Goal: Task Accomplishment & Management: Use online tool/utility

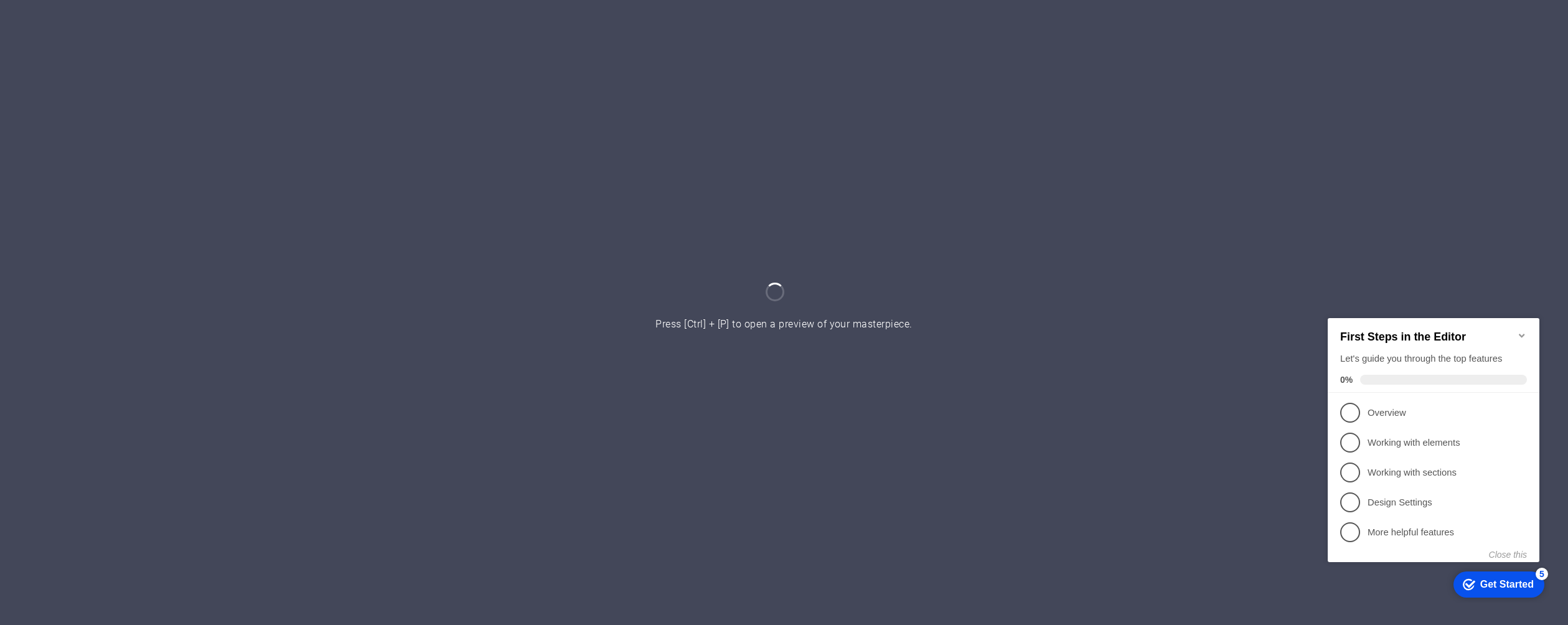
click at [1523, 333] on icon "Minimize checklist" at bounding box center [1521, 335] width 5 height 4
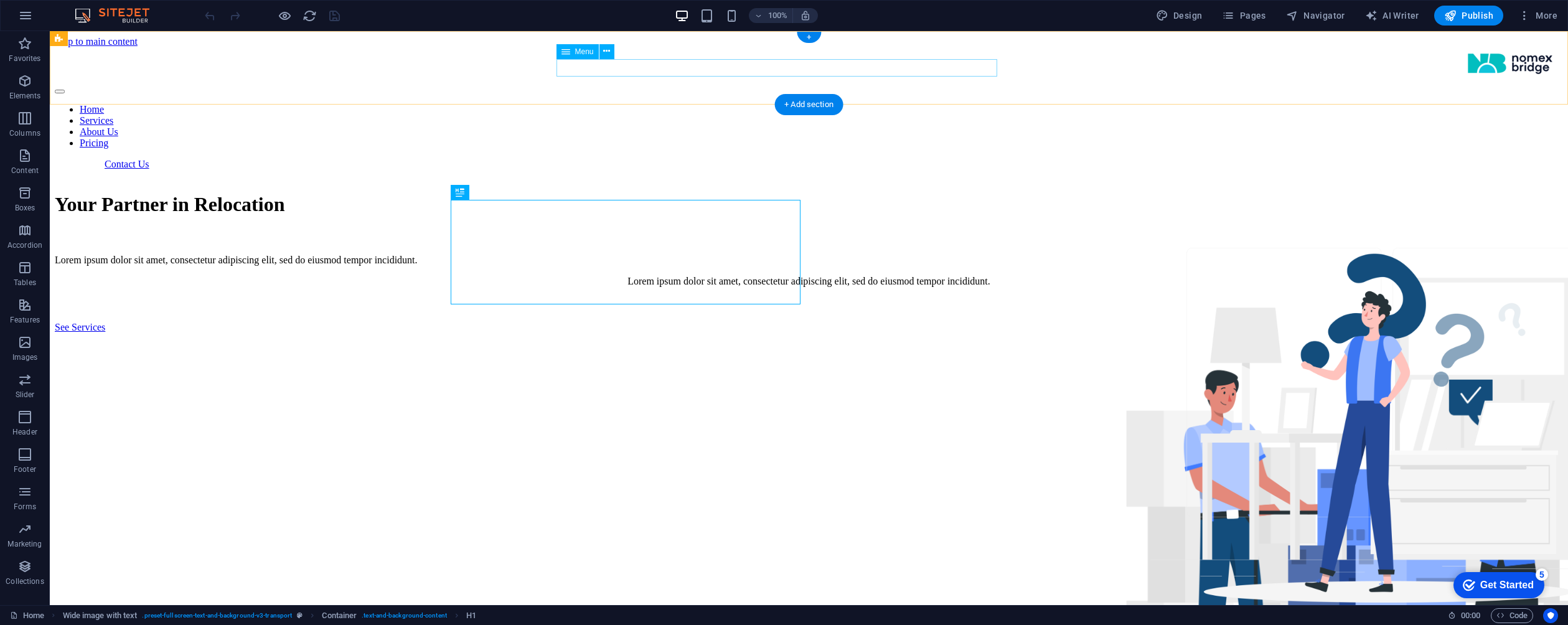
click at [679, 104] on nav "Home Services About Us Pricing" at bounding box center [809, 126] width 1508 height 45
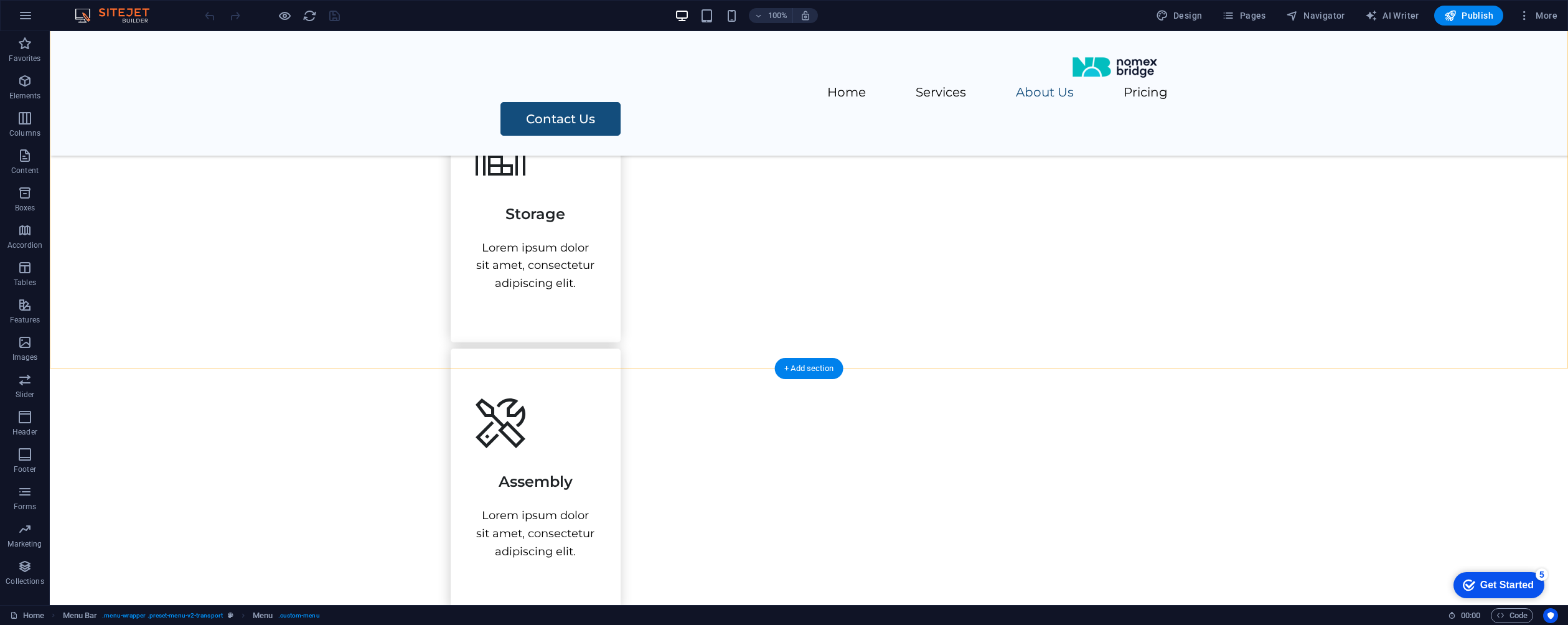
scroll to position [1196, 0]
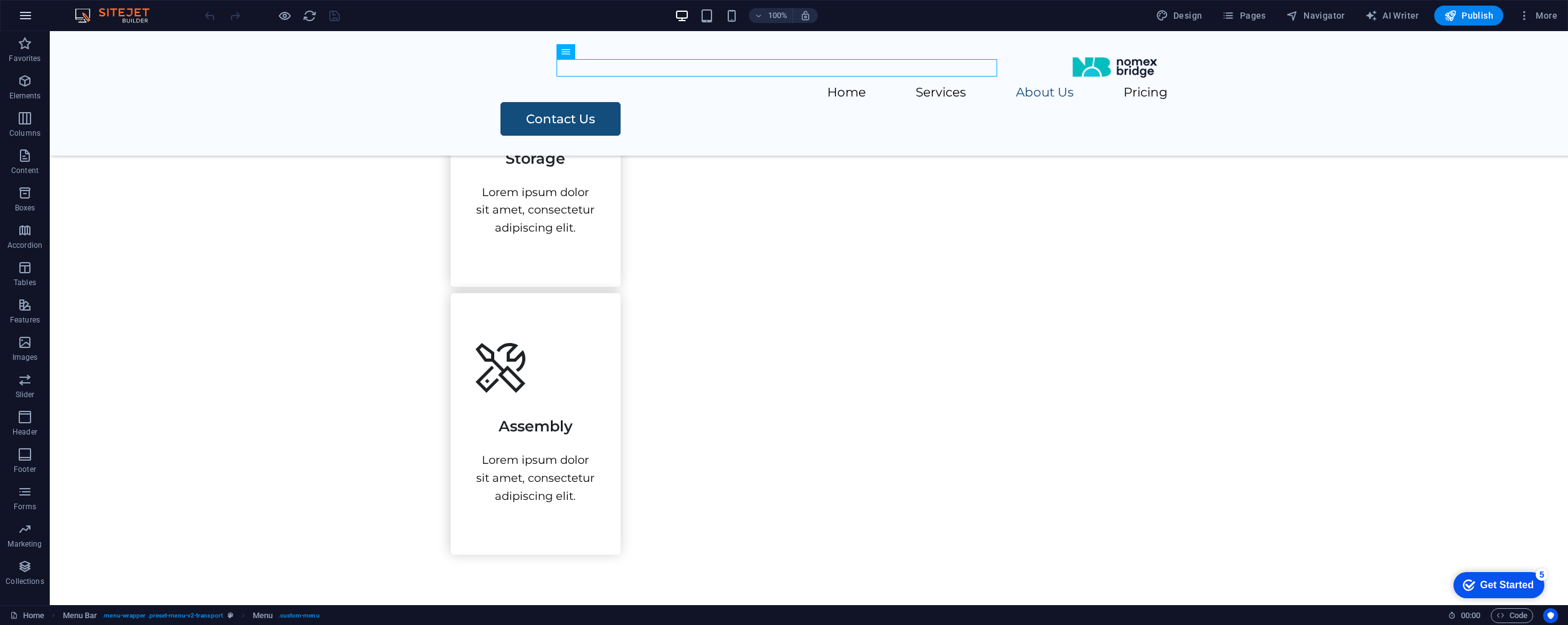
click at [28, 27] on button "button" at bounding box center [25, 15] width 30 height 30
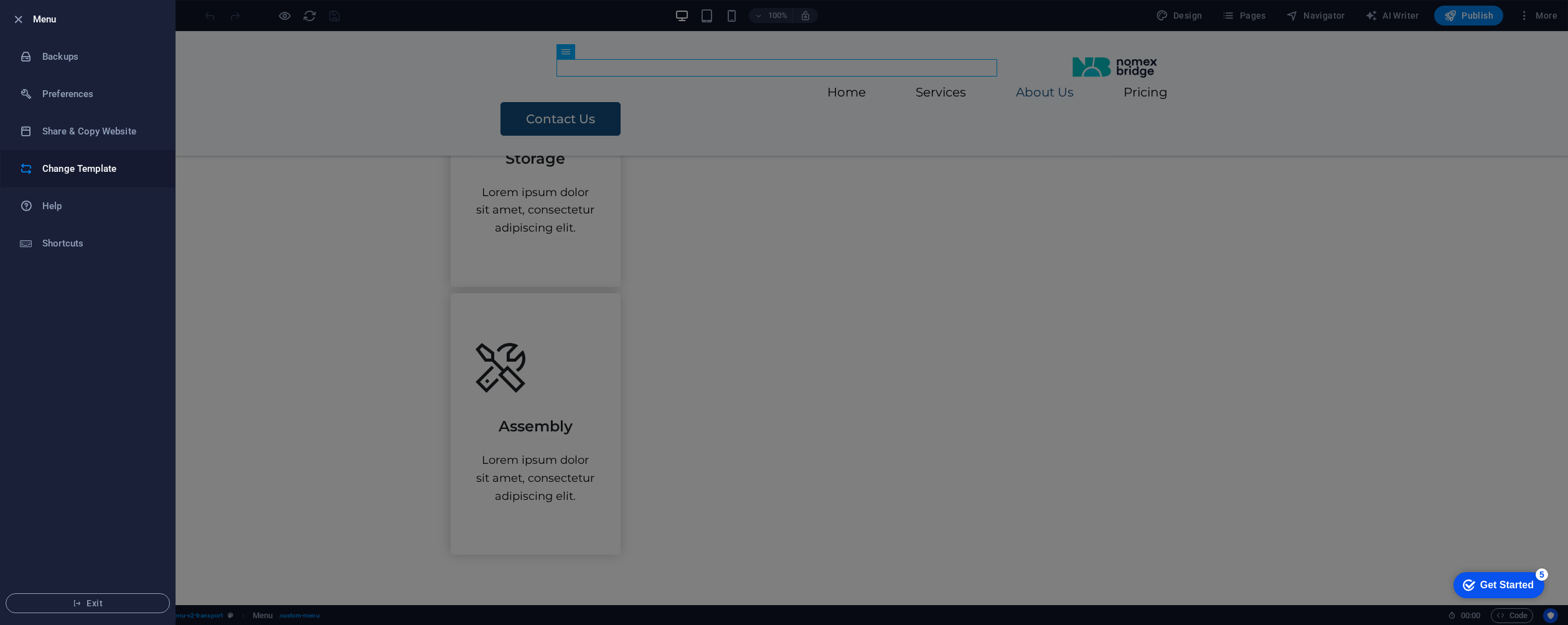
click at [107, 168] on h6 "Change Template" at bounding box center [100, 169] width 115 height 15
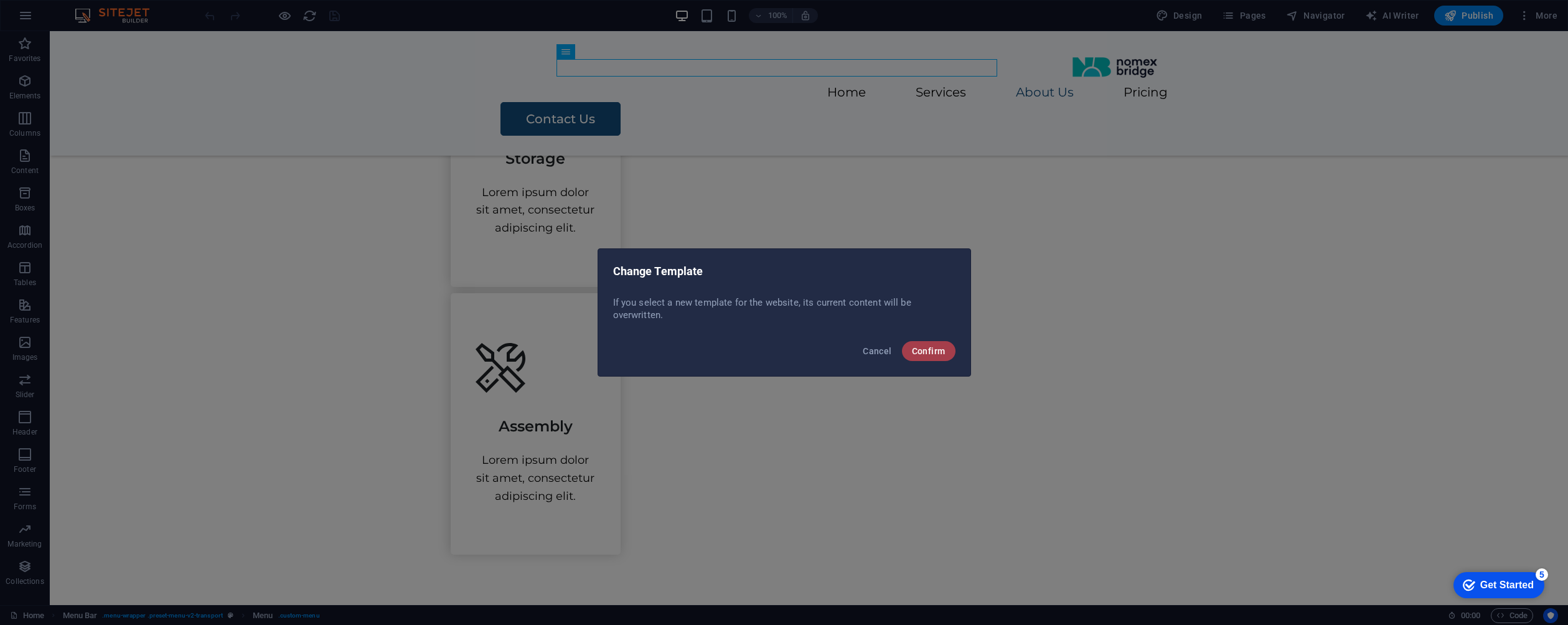
click at [936, 351] on span "Confirm" at bounding box center [929, 351] width 34 height 10
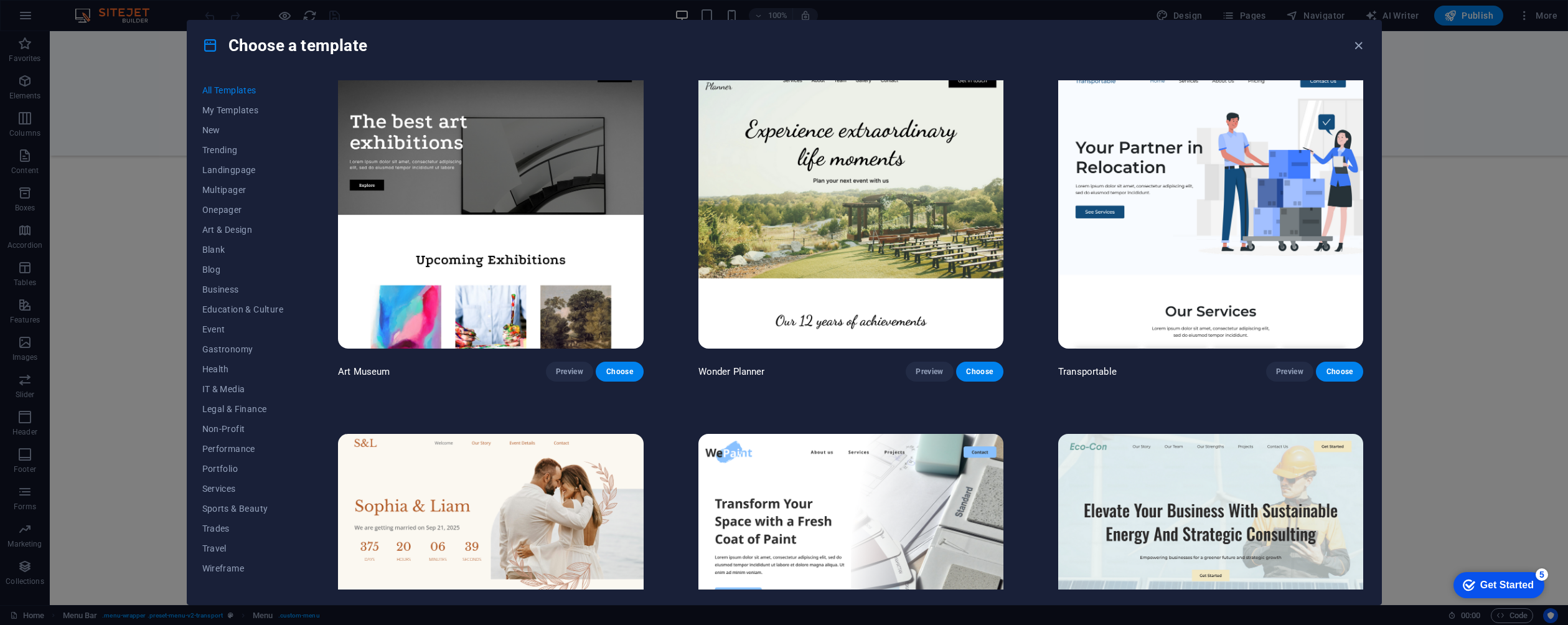
scroll to position [386, 0]
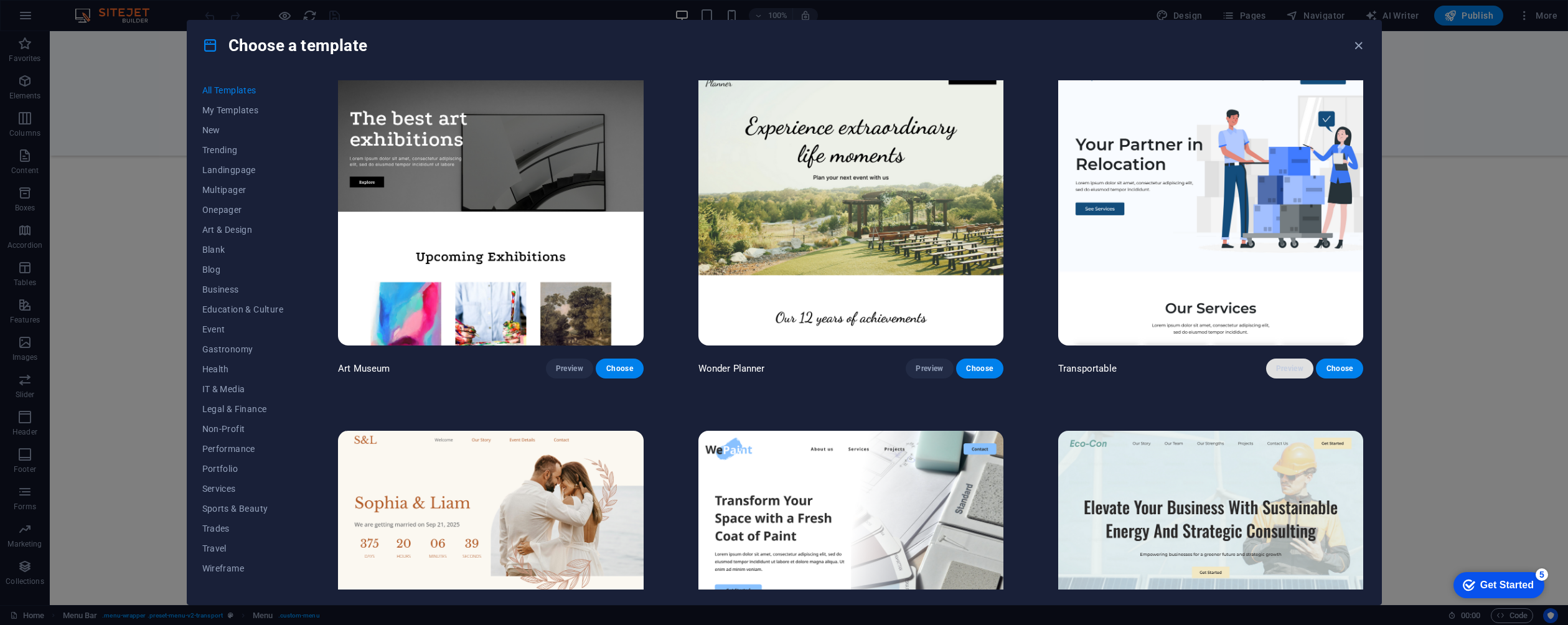
click at [1276, 363] on span "Preview" at bounding box center [1289, 368] width 28 height 10
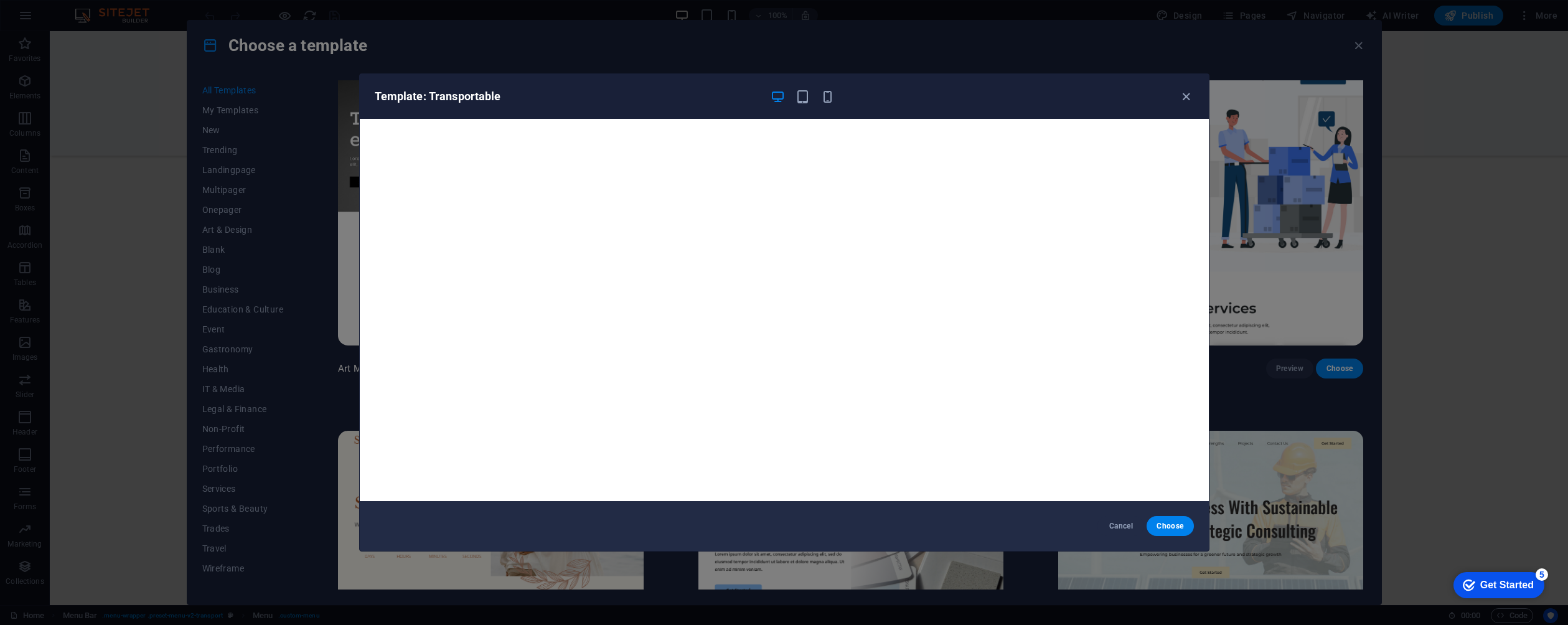
click at [1325, 379] on div "Template: Transportable Cancel Choose" at bounding box center [784, 312] width 1568 height 625
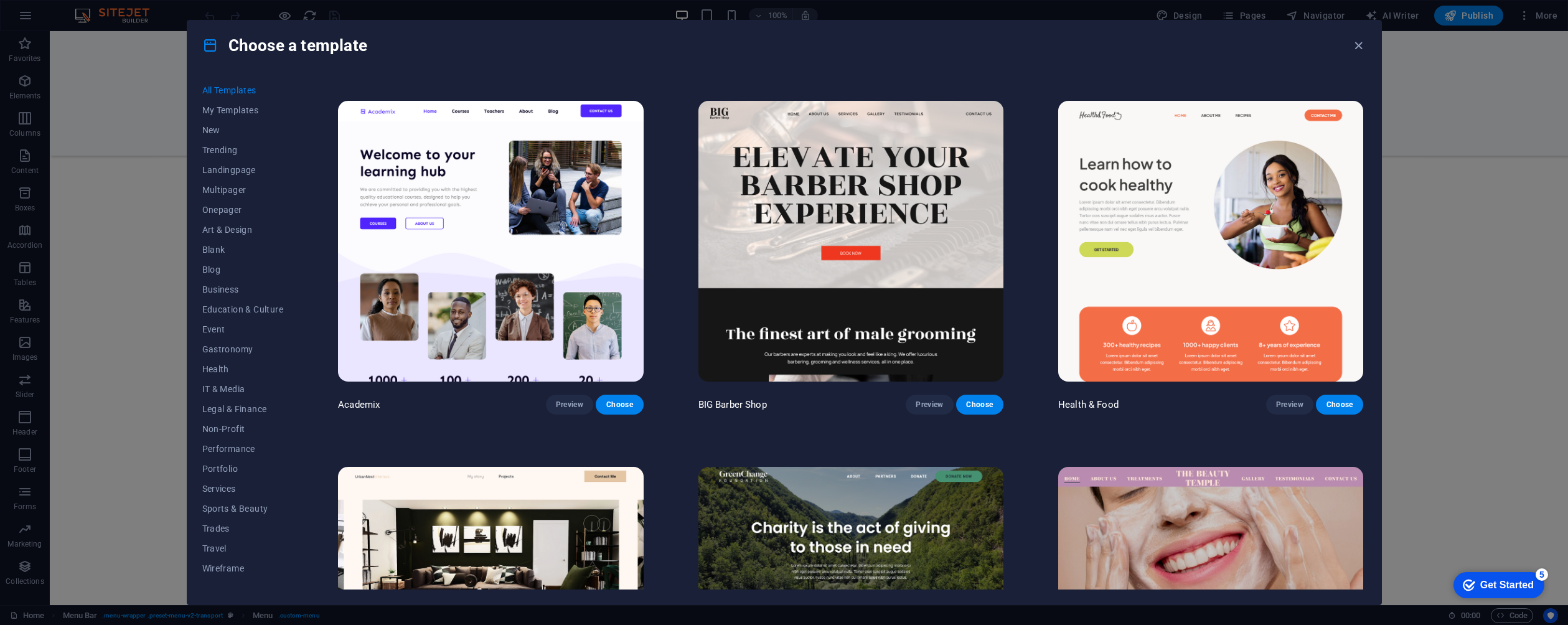
scroll to position [1422, 0]
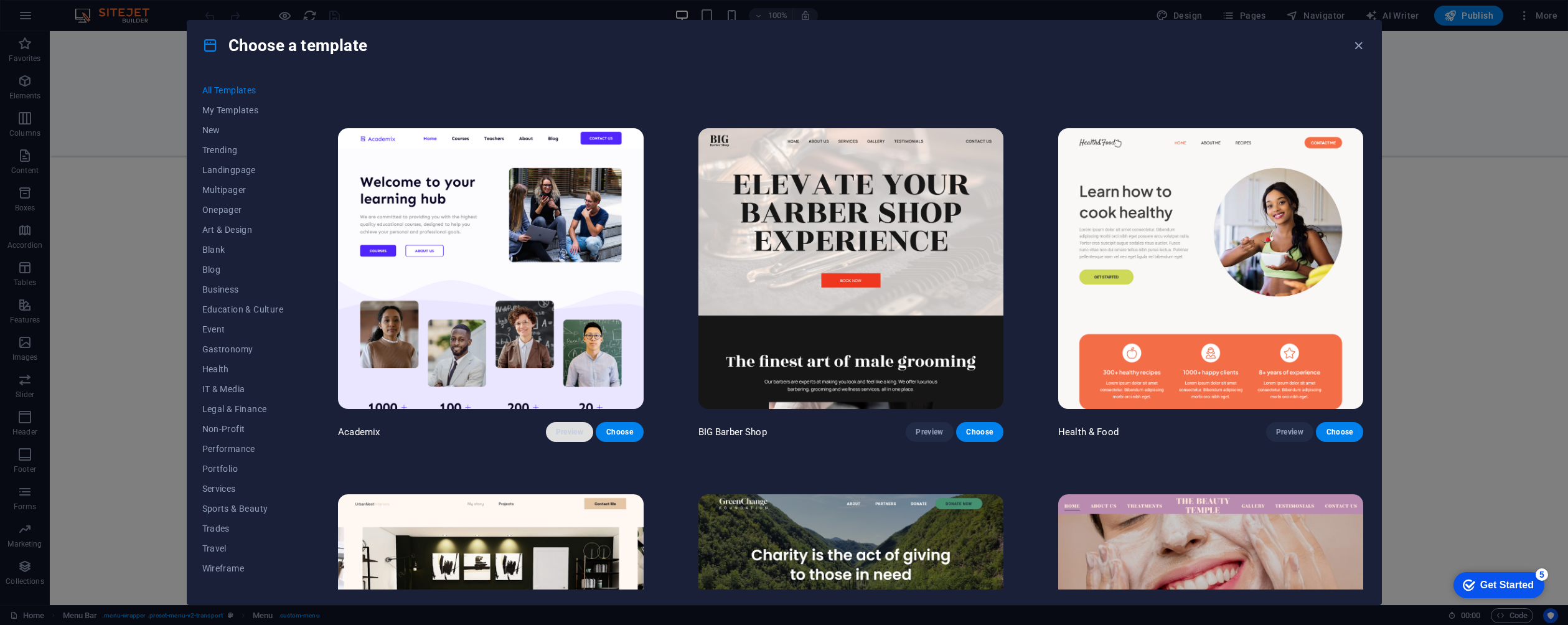
click at [579, 429] on span "Preview" at bounding box center [569, 432] width 28 height 10
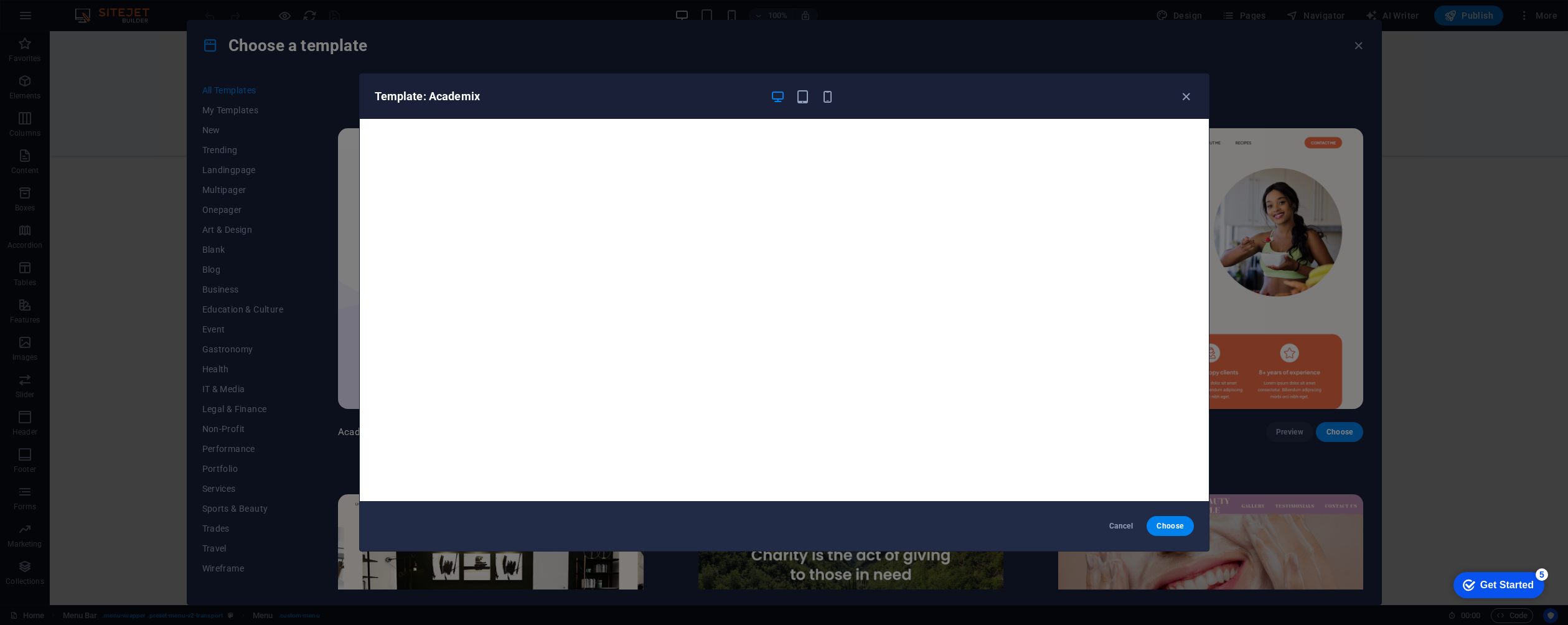
click at [804, 104] on div "Template: Academix" at bounding box center [784, 96] width 849 height 45
click at [1186, 97] on icon "button" at bounding box center [1186, 96] width 15 height 15
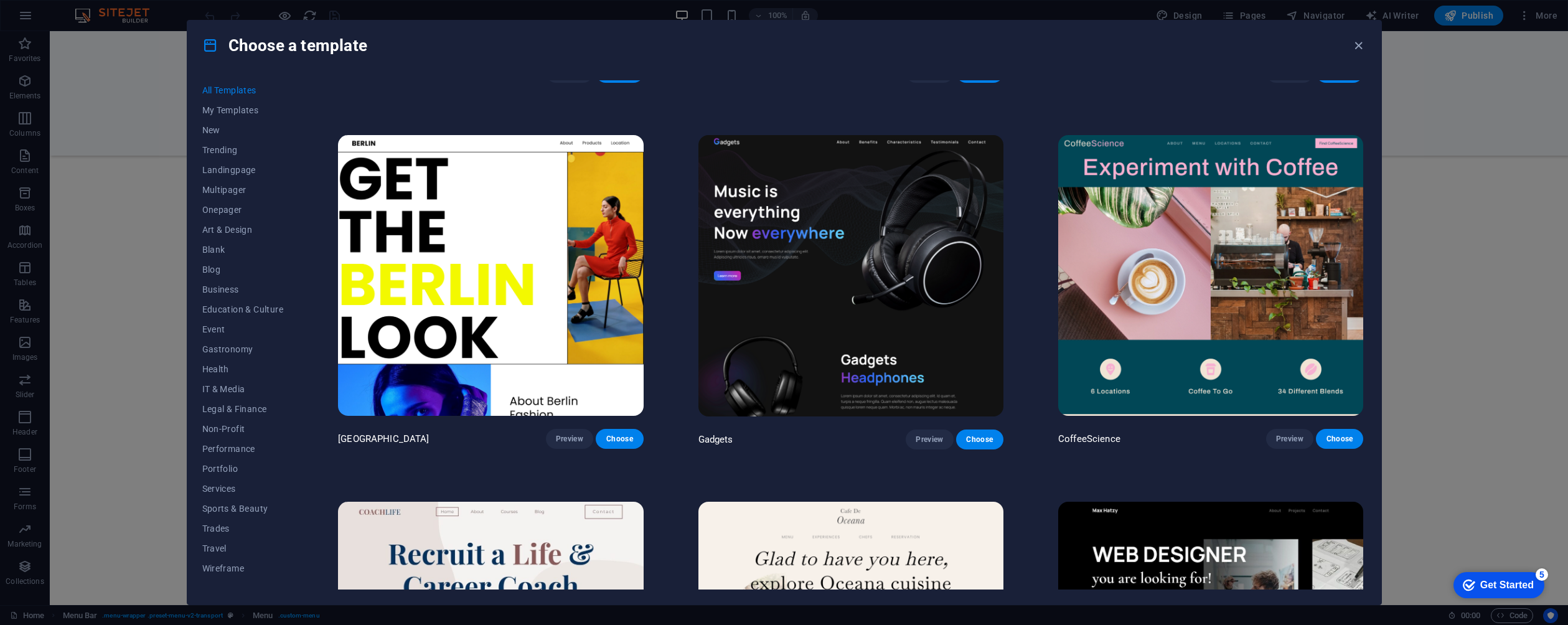
scroll to position [3981, 0]
click at [921, 435] on span "Preview" at bounding box center [929, 440] width 28 height 10
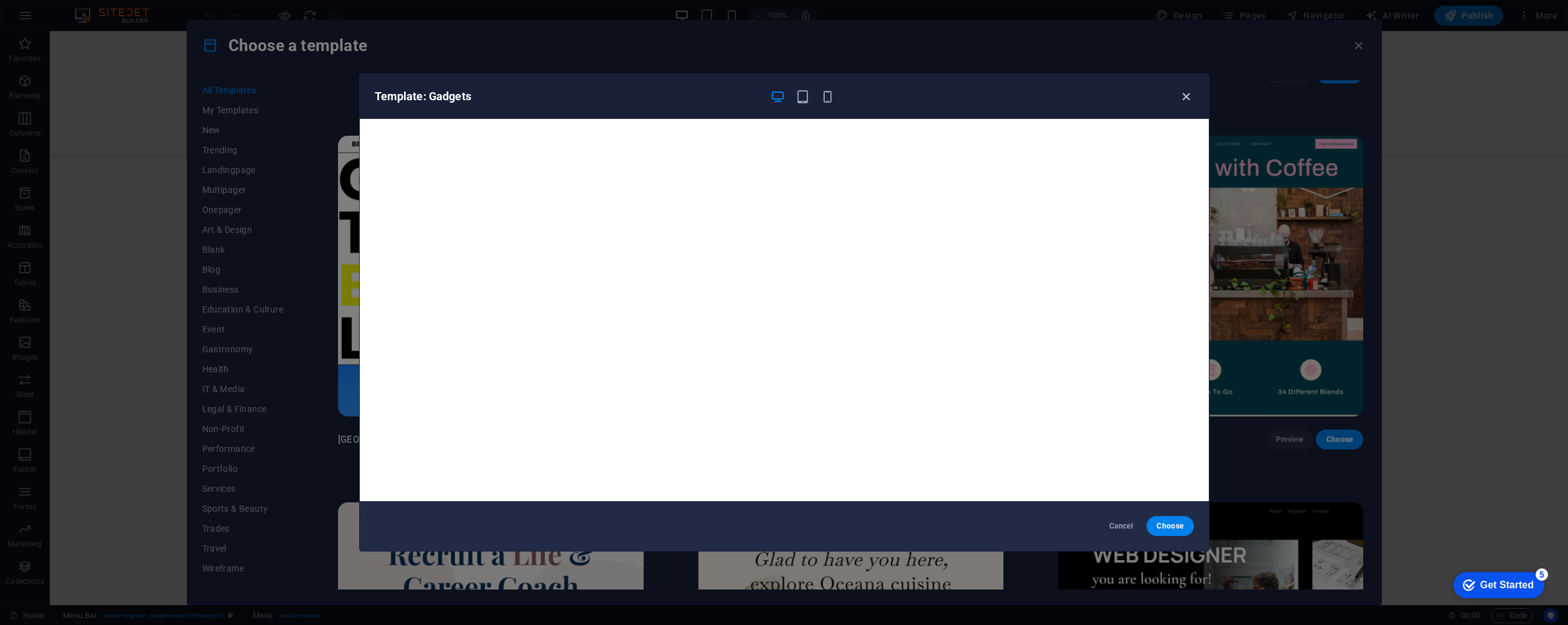
click at [1184, 103] on button "button" at bounding box center [1186, 96] width 15 height 15
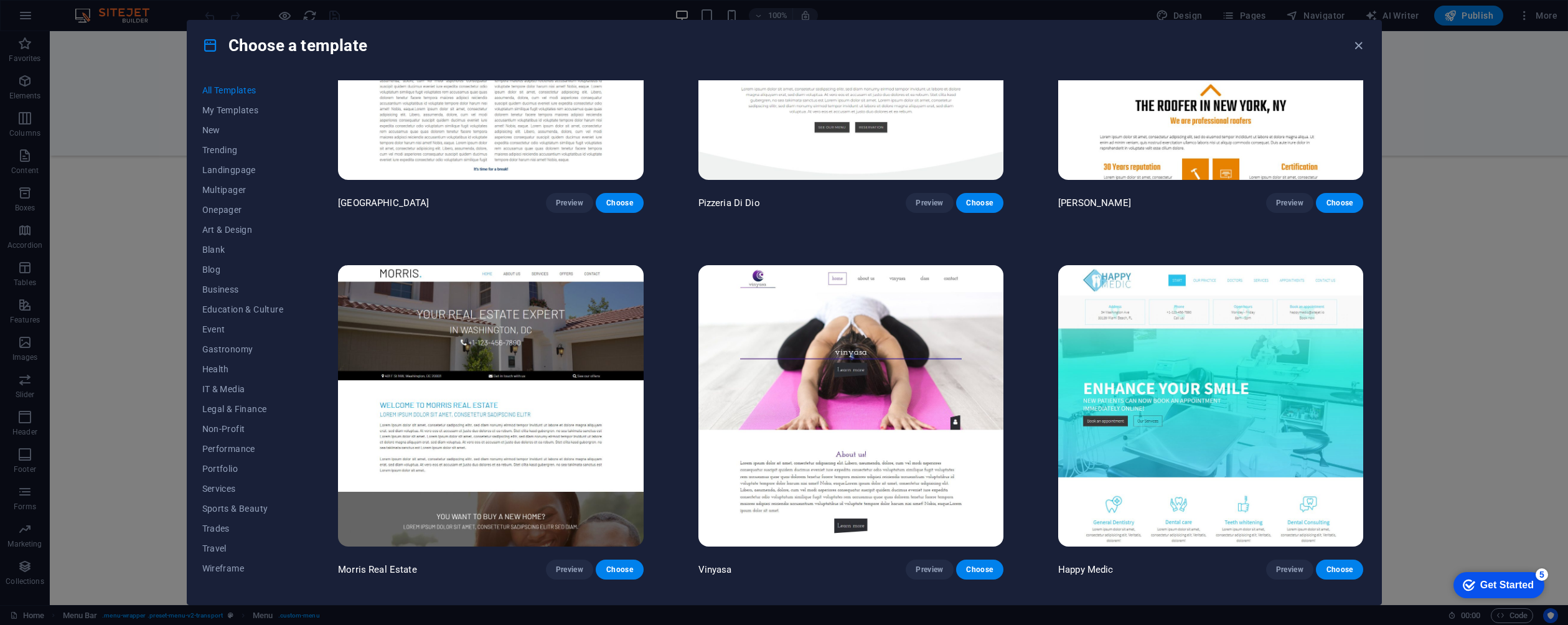
scroll to position [7558, 0]
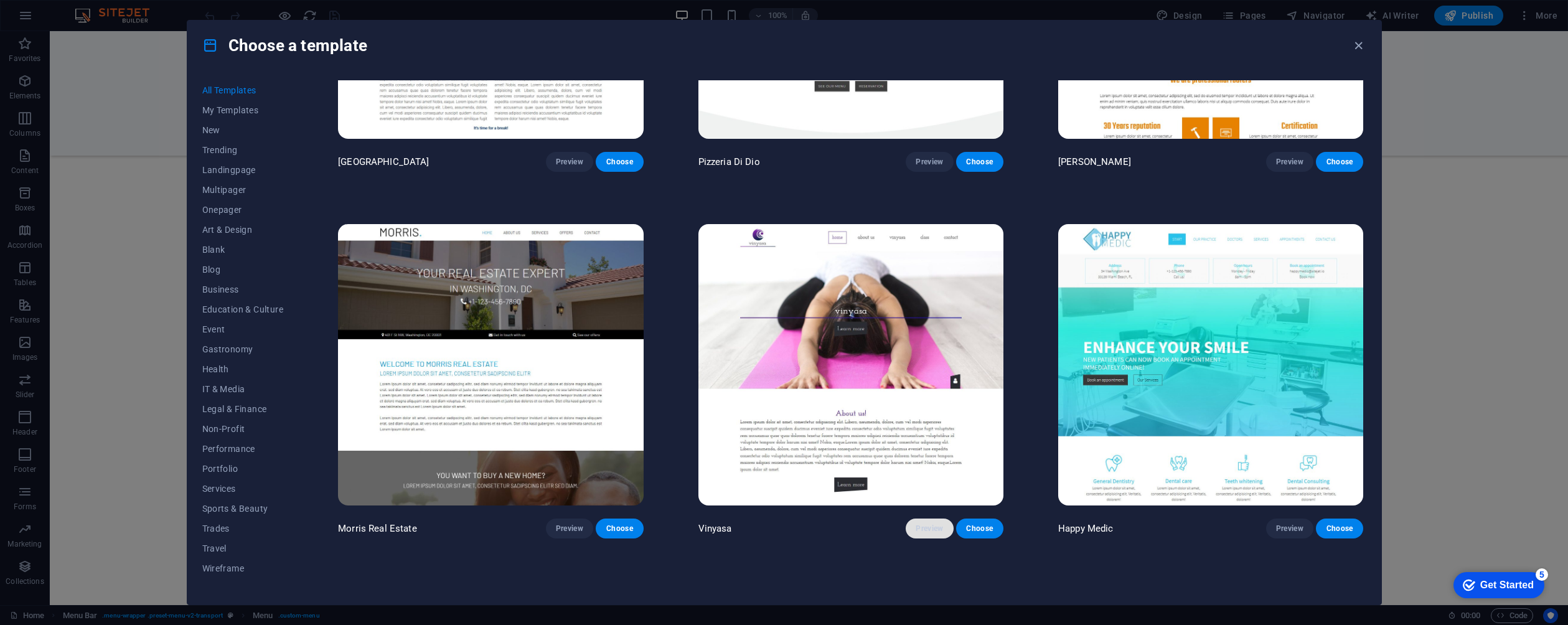
click at [936, 523] on span "Preview" at bounding box center [929, 528] width 28 height 10
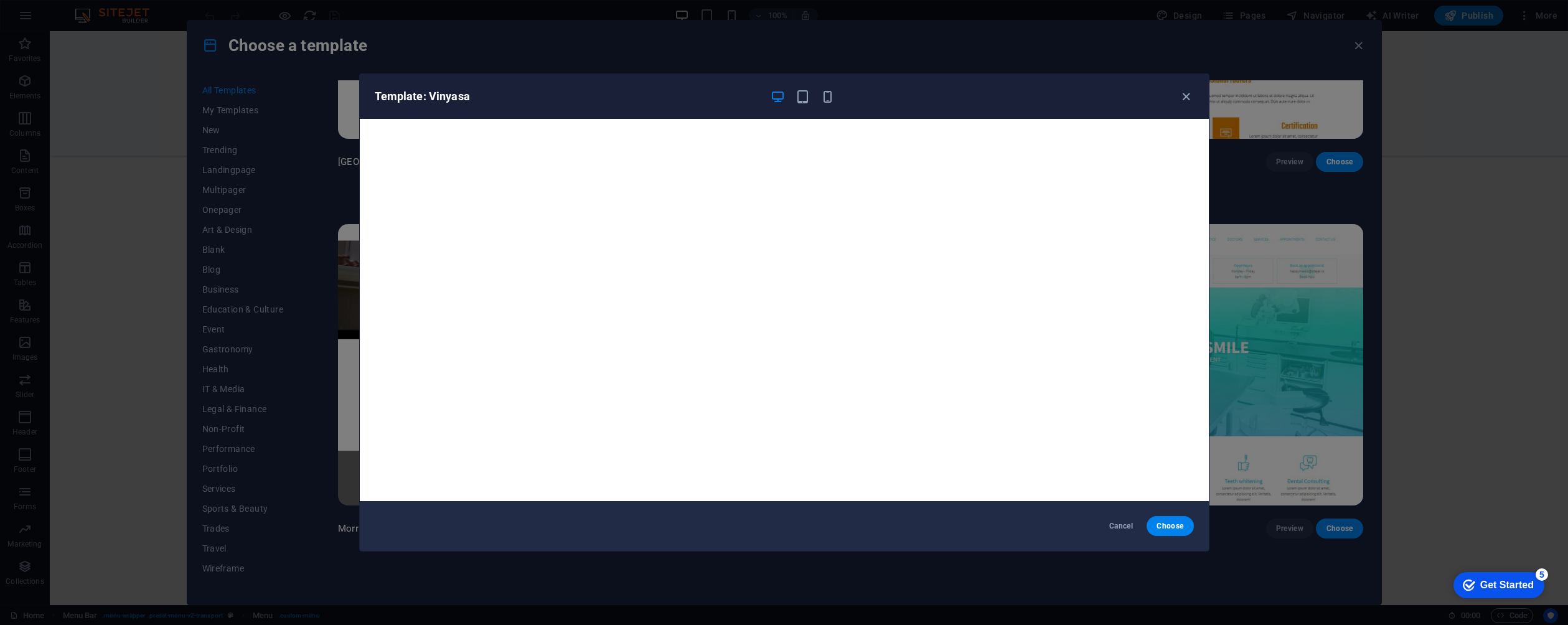
drag, startPoint x: 1183, startPoint y: 99, endPoint x: 1172, endPoint y: 108, distance: 14.2
click at [1183, 99] on icon "button" at bounding box center [1186, 96] width 15 height 15
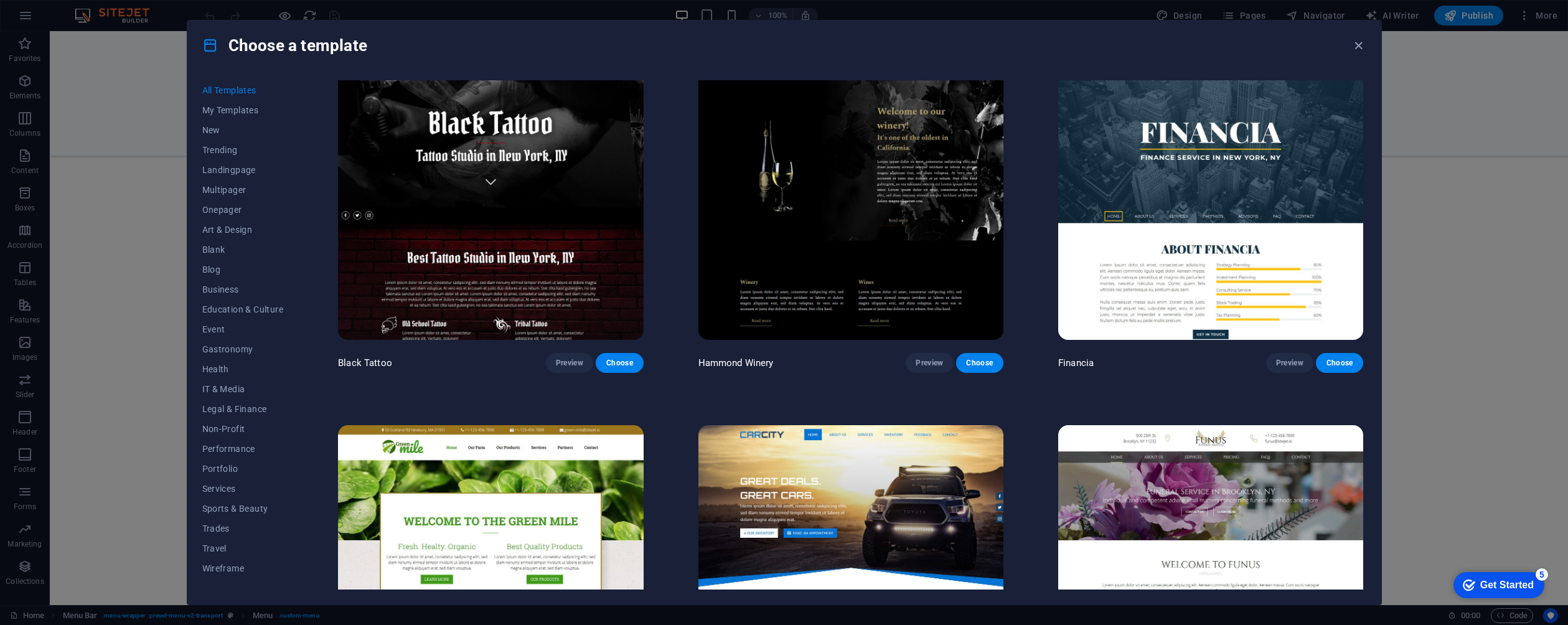
scroll to position [10292, 0]
click at [1349, 52] on div "Choose a template" at bounding box center [785, 45] width 1194 height 50
click at [1354, 50] on icon "button" at bounding box center [1358, 45] width 15 height 15
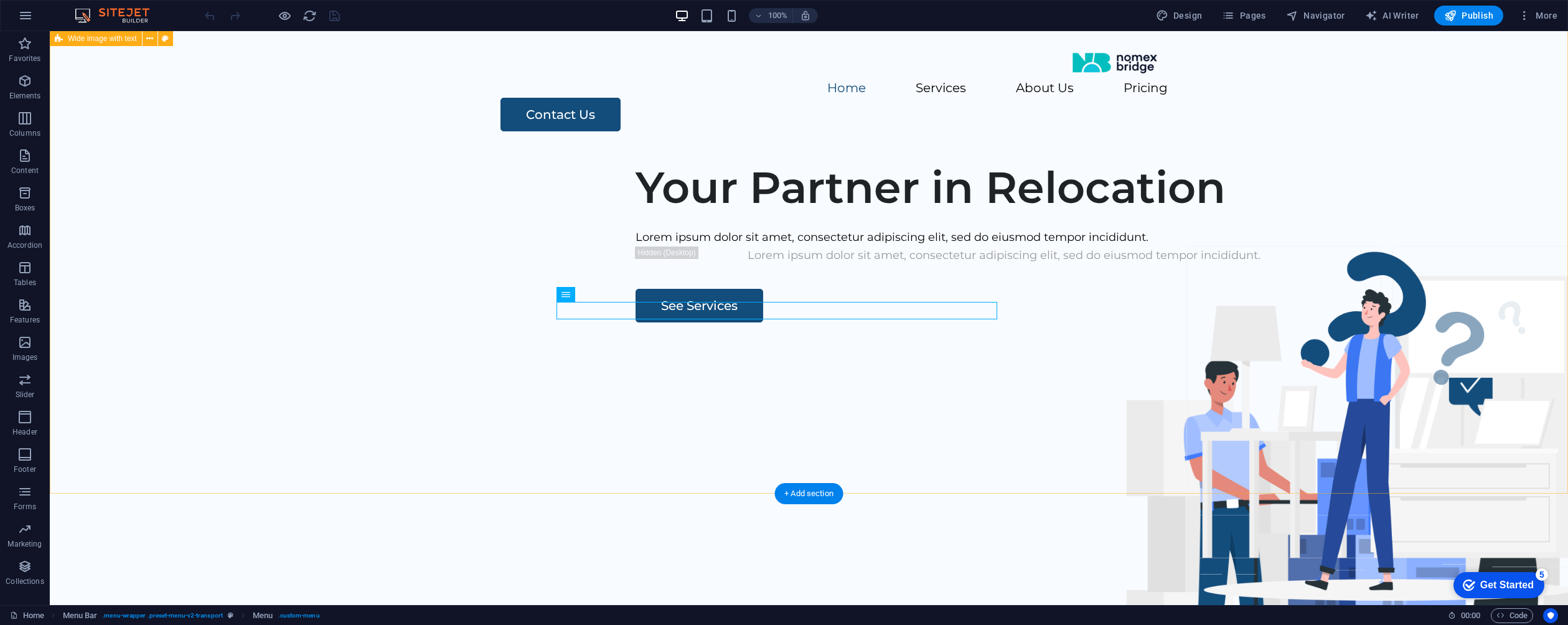
scroll to position [0, 0]
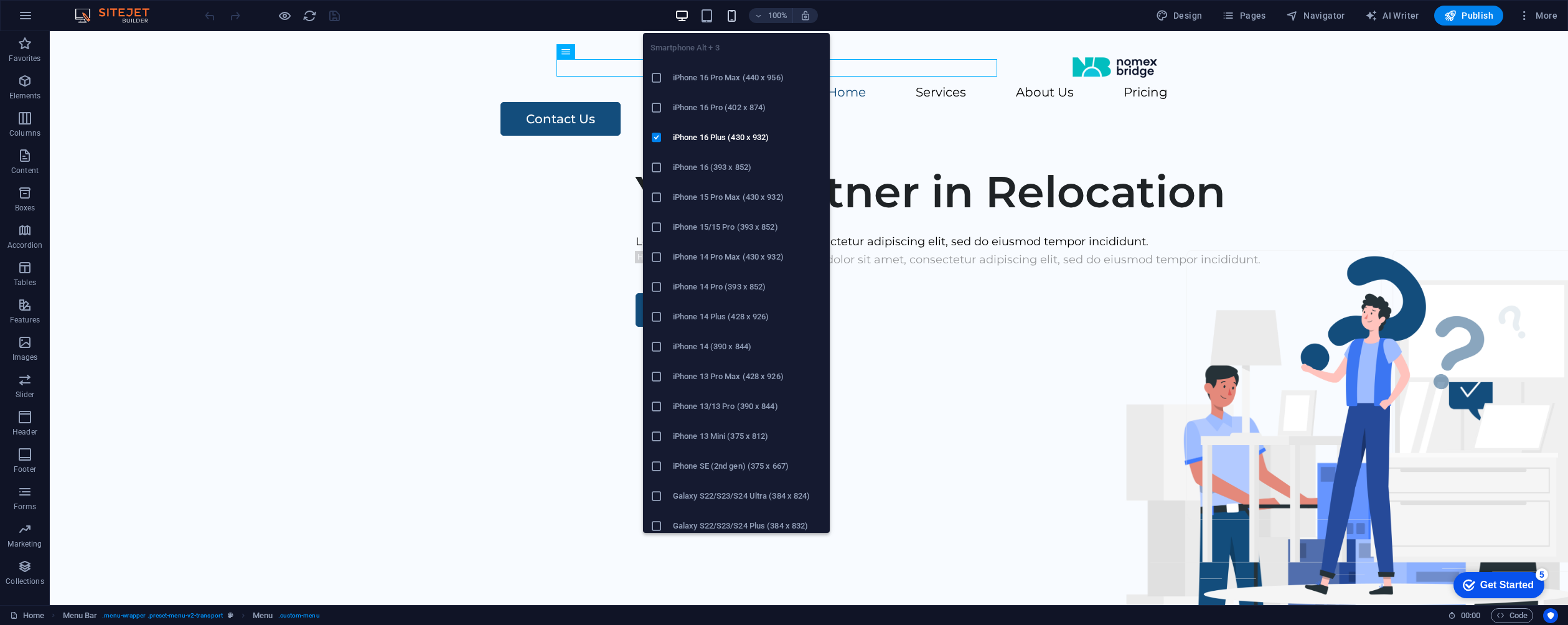
click at [735, 13] on icon "button" at bounding box center [732, 15] width 15 height 15
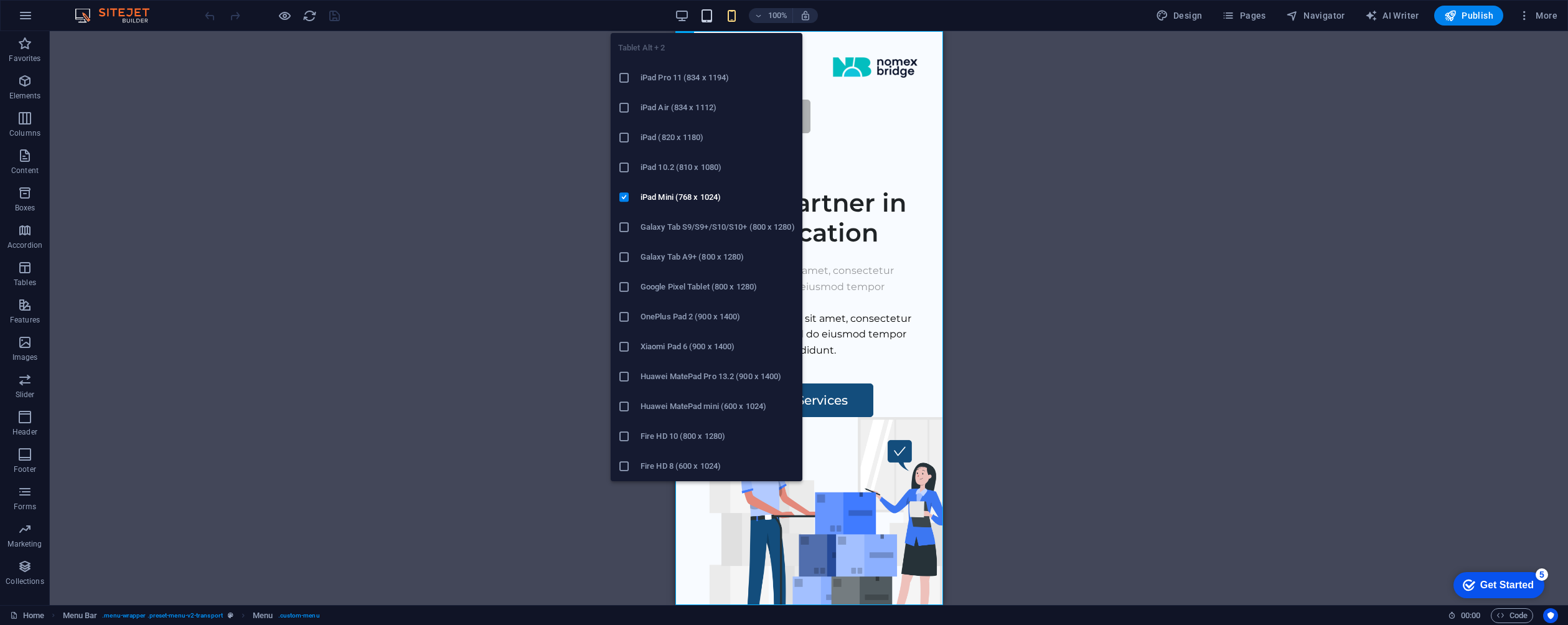
click at [710, 18] on icon "button" at bounding box center [706, 15] width 15 height 15
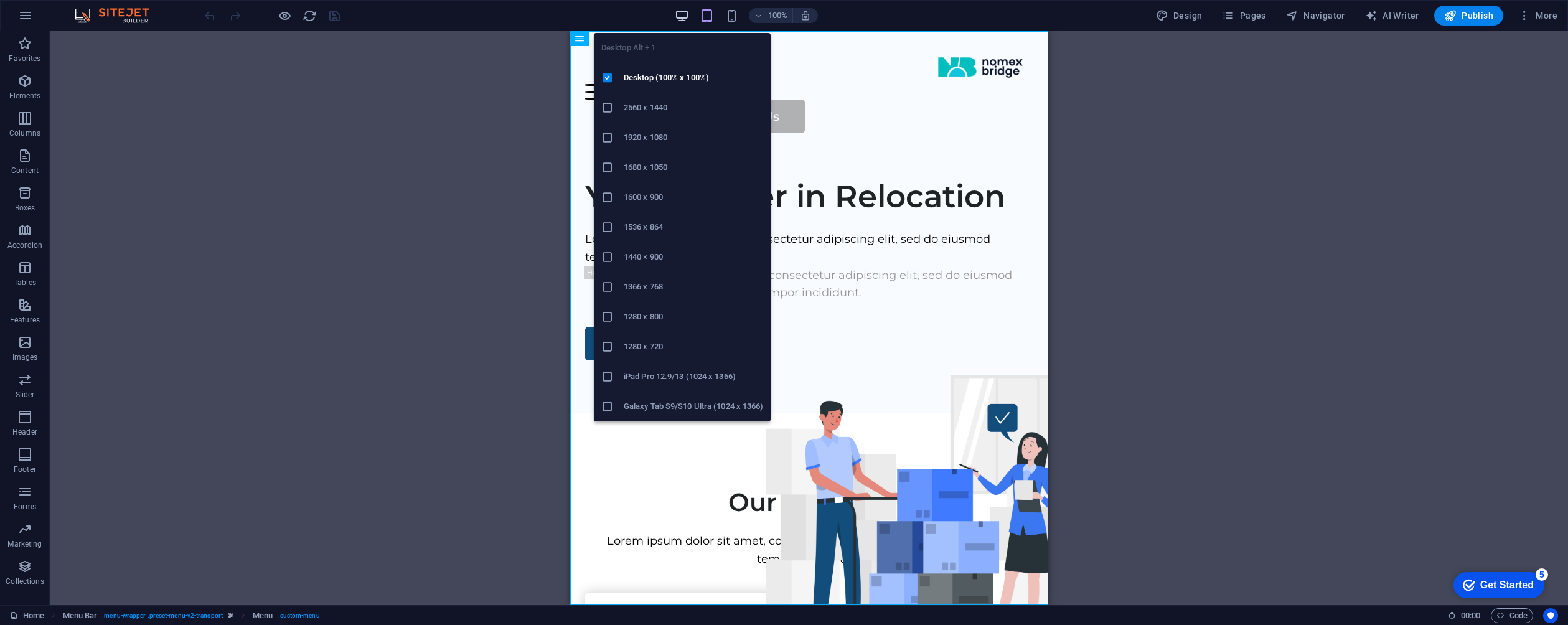
click at [682, 16] on icon "button" at bounding box center [682, 15] width 15 height 15
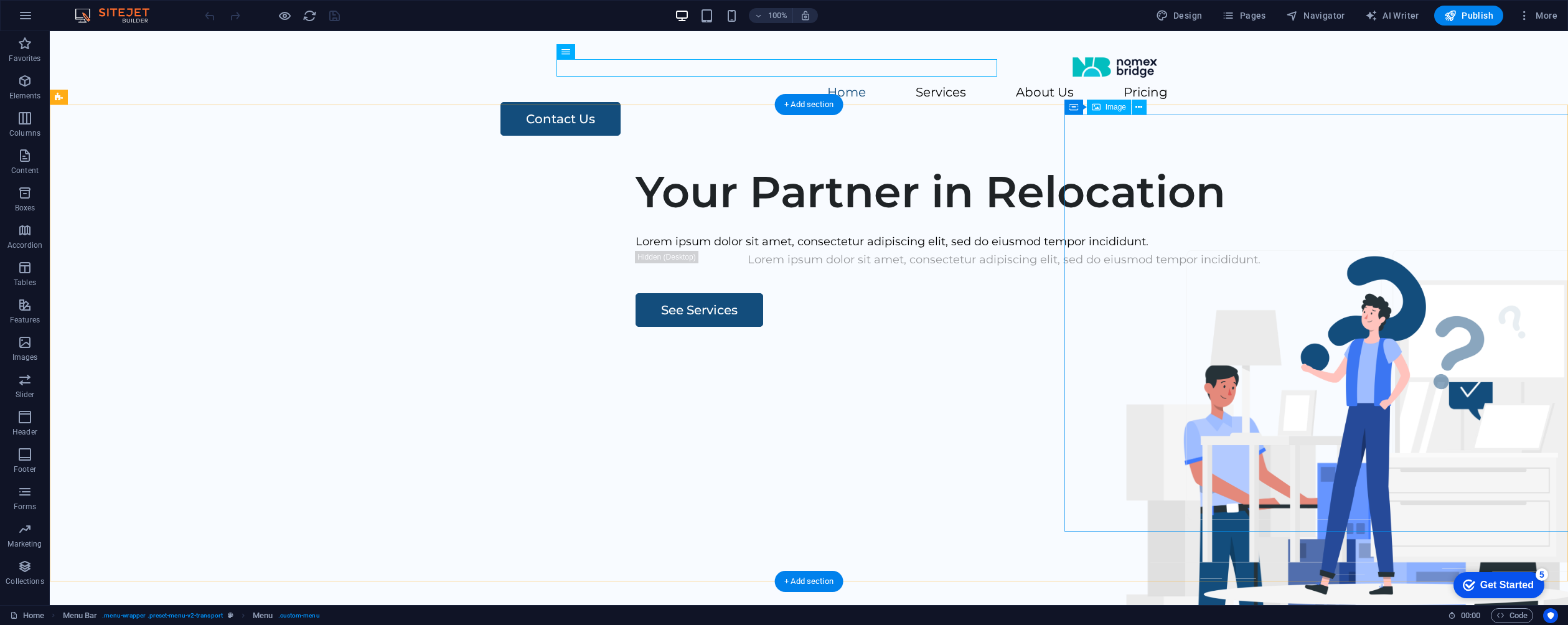
click at [1324, 327] on figure at bounding box center [1359, 536] width 591 height 417
select select "px"
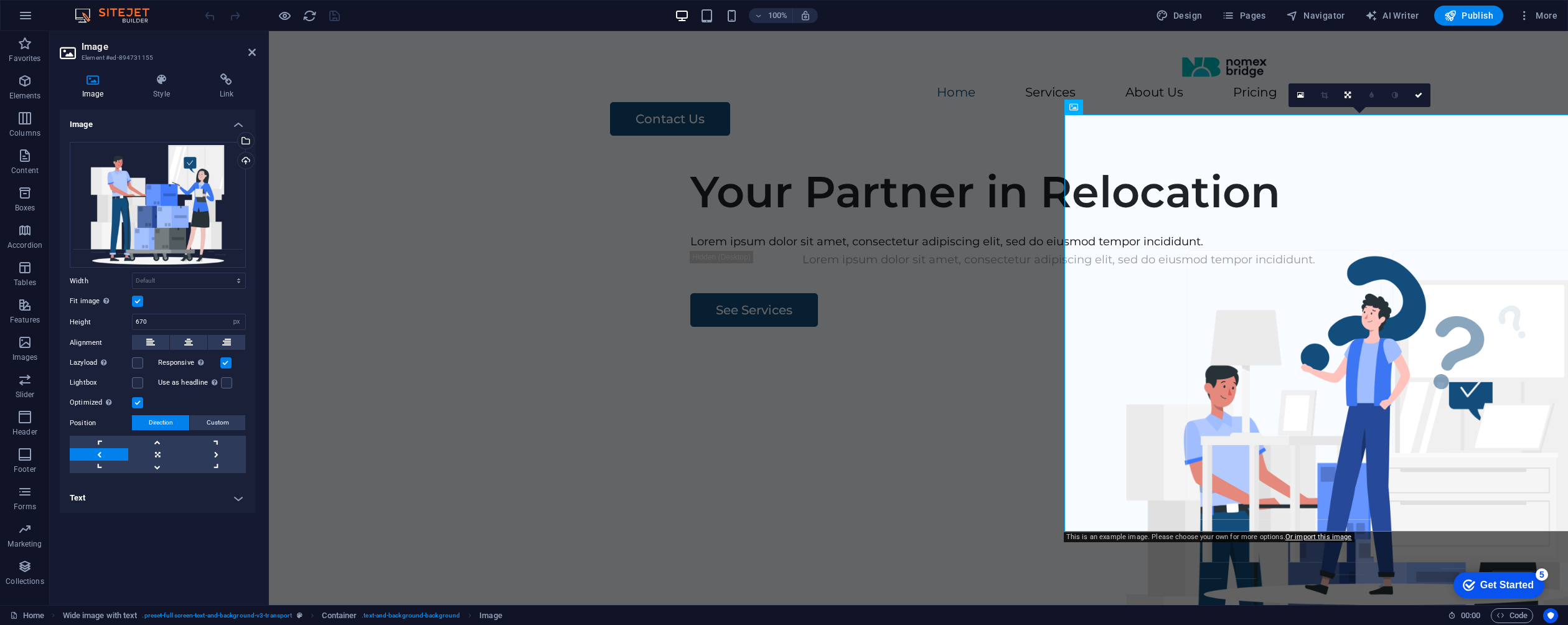
click at [966, 176] on div "Your Partner in Relocation Lorem ipsum dolor sit amet, consectetur adipiscing e…" at bounding box center [918, 394] width 1299 height 477
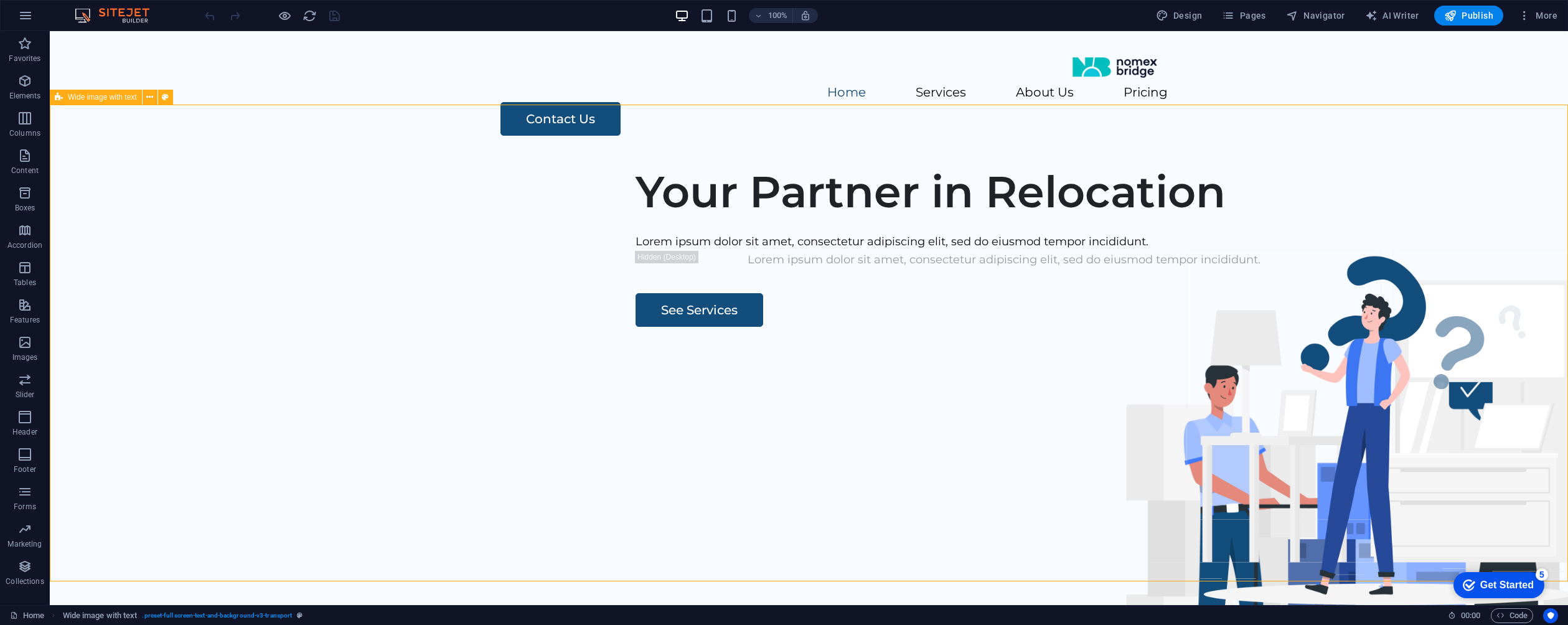
drag, startPoint x: 746, startPoint y: 176, endPoint x: 966, endPoint y: 176, distance: 220.0
click at [966, 176] on div "Your Partner in Relocation Lorem ipsum dolor sit amet, consectetur adipiscing e…" at bounding box center [809, 394] width 1518 height 477
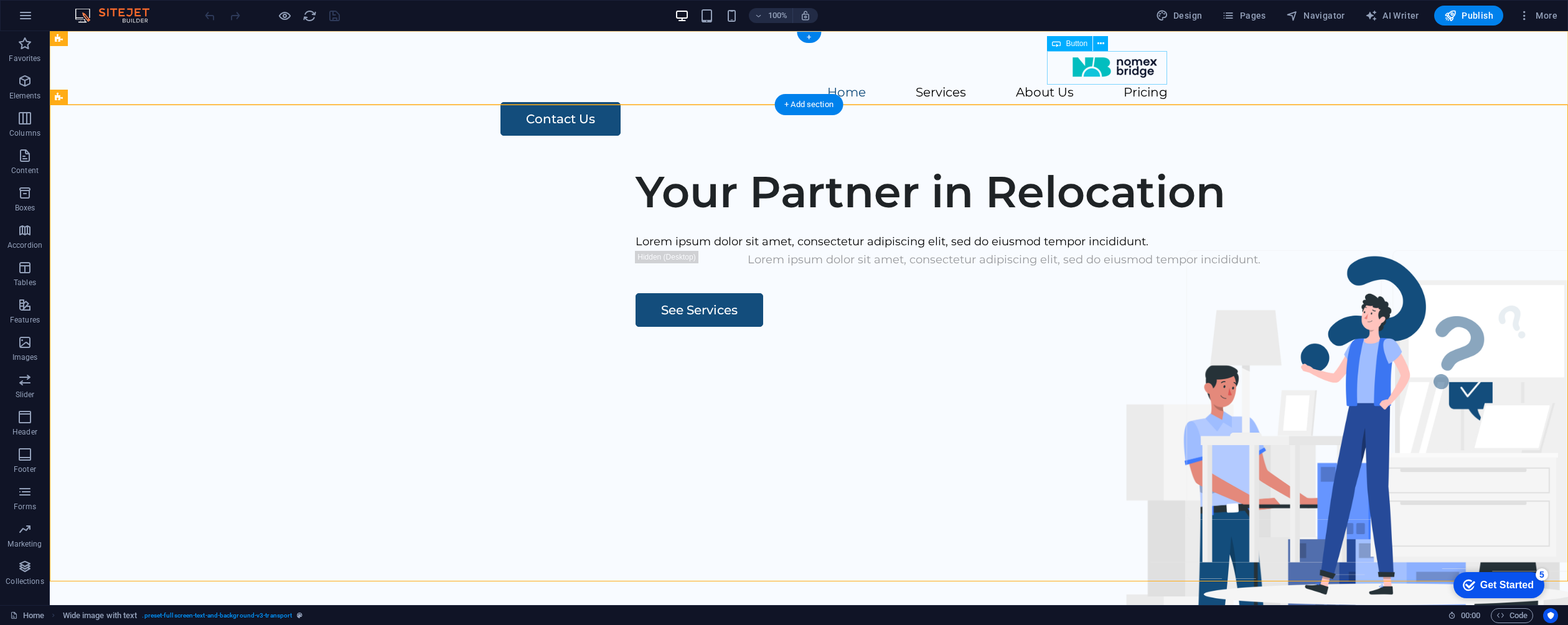
click at [1134, 102] on div "Contact Us" at bounding box center [833, 119] width 667 height 34
click at [1076, 46] on span "Button" at bounding box center [1076, 44] width 22 height 8
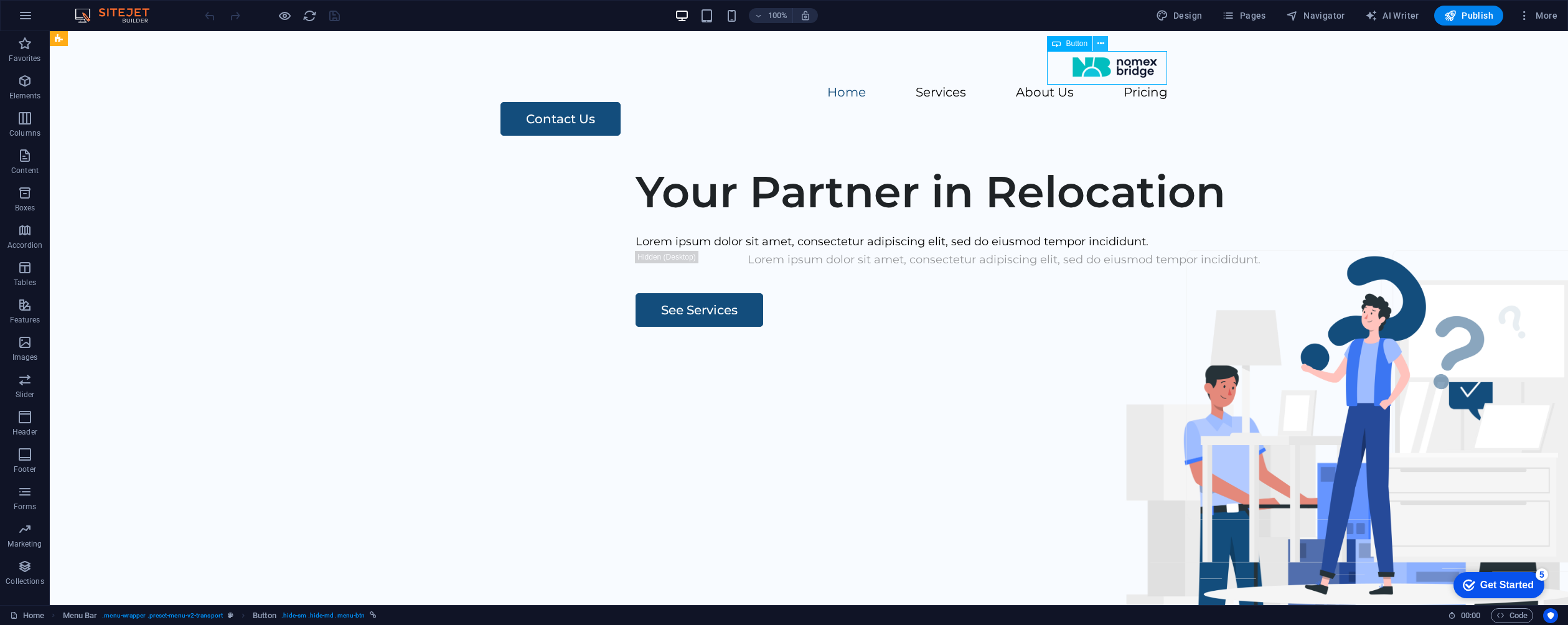
drag, startPoint x: 1076, startPoint y: 45, endPoint x: 1100, endPoint y: 46, distance: 24.0
click at [1100, 46] on div "Button" at bounding box center [1082, 44] width 69 height 15
click at [1189, 17] on span "Design" at bounding box center [1179, 15] width 47 height 12
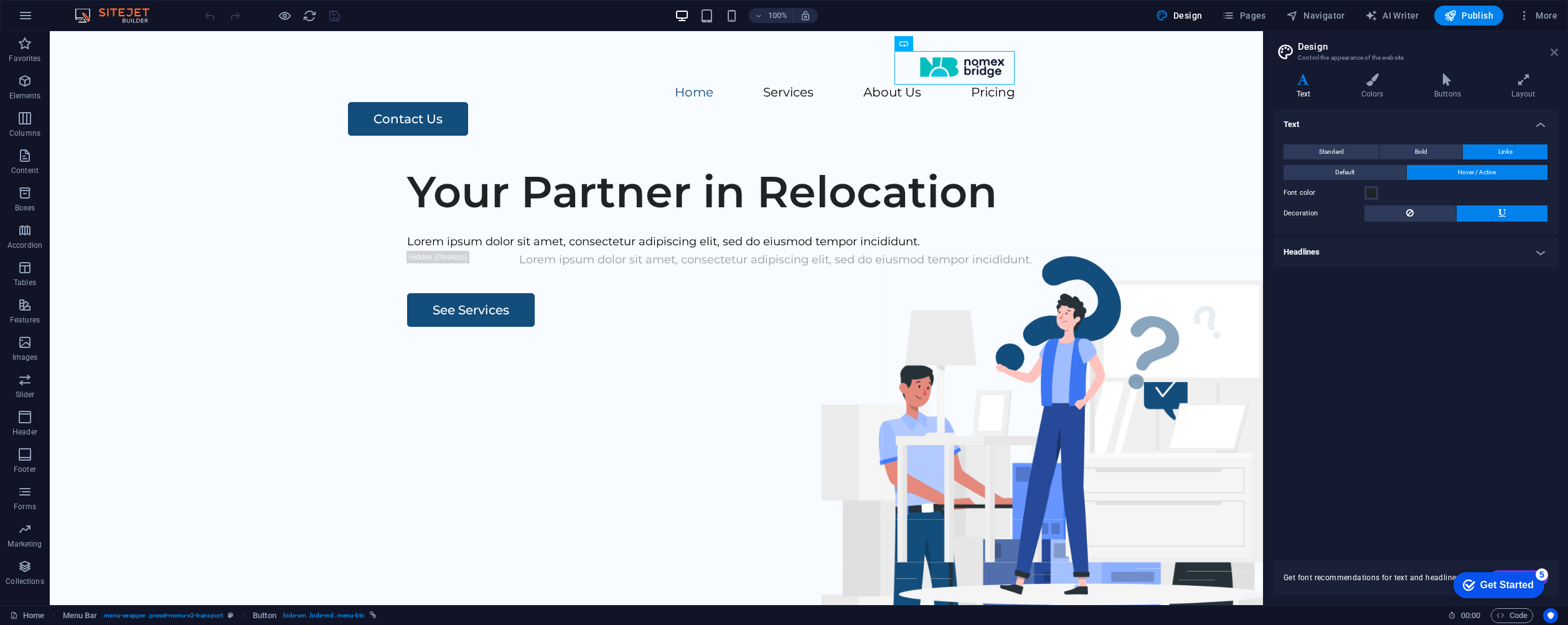
click at [1550, 51] on icon at bounding box center [1554, 52] width 8 height 10
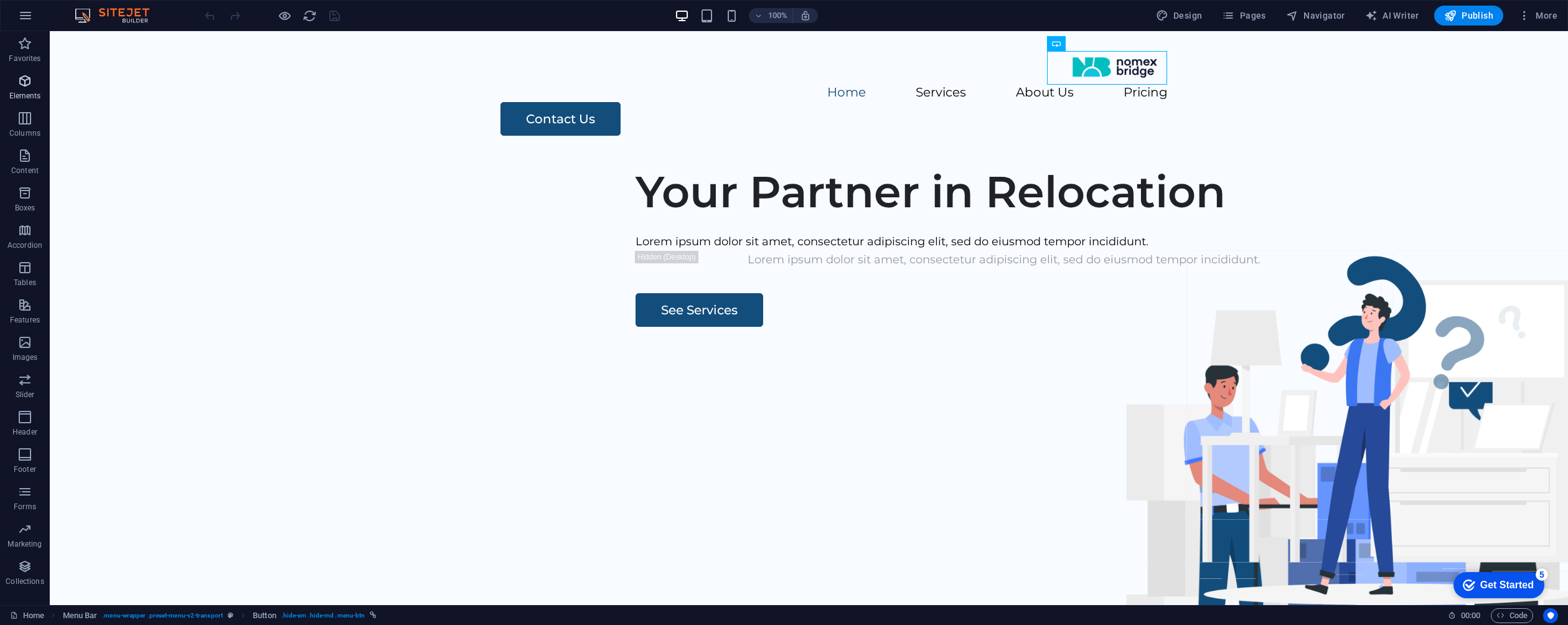
click at [29, 92] on p "Elements" at bounding box center [25, 95] width 32 height 10
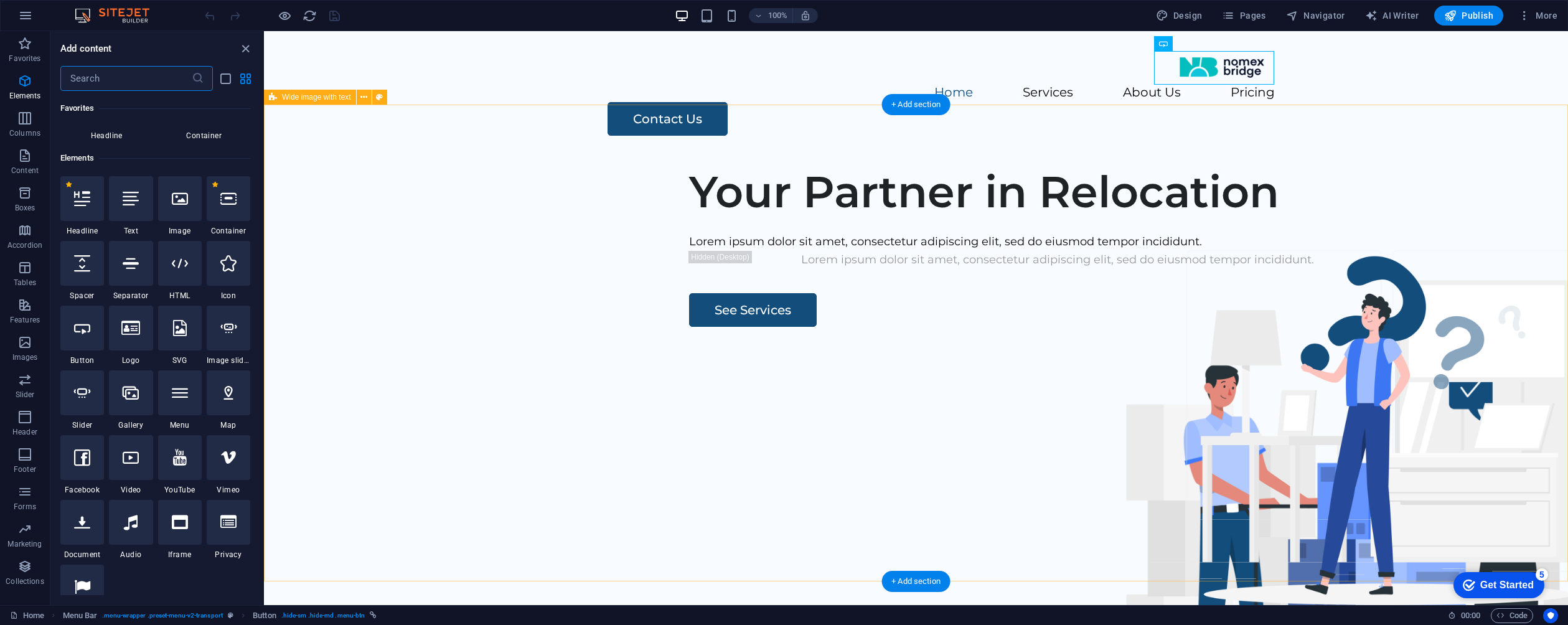
scroll to position [132, 0]
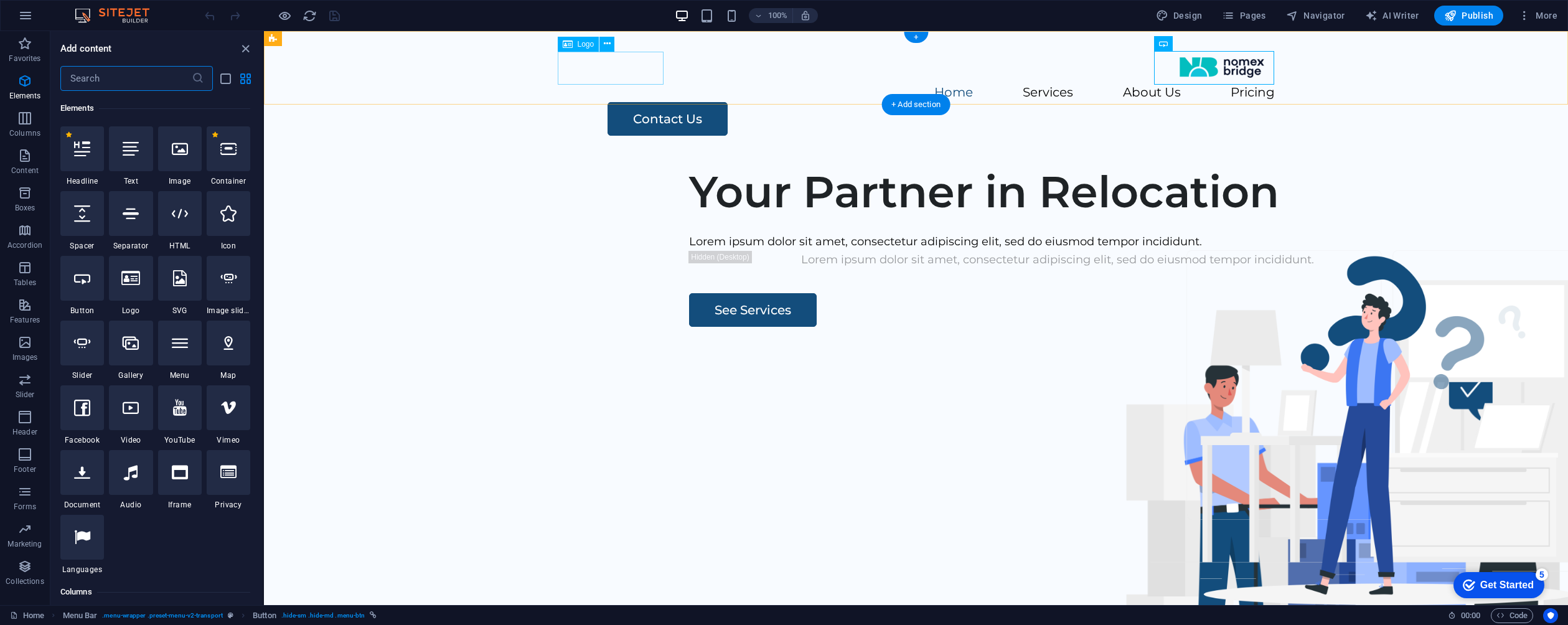
click at [622, 65] on div at bounding box center [916, 67] width 717 height 33
